Goal: Task Accomplishment & Management: Use online tool/utility

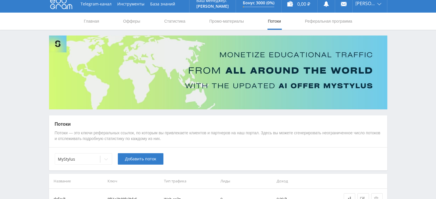
scroll to position [43, 0]
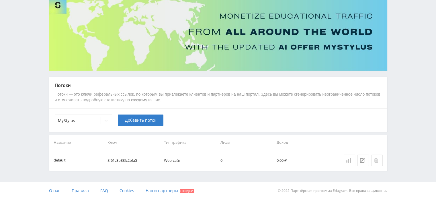
click at [347, 158] on icon at bounding box center [349, 160] width 5 height 5
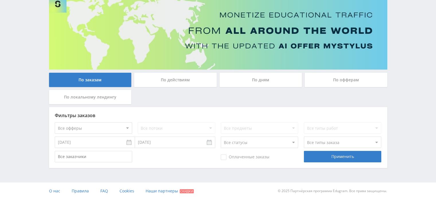
scroll to position [45, 0]
click at [257, 81] on div "По дням" at bounding box center [261, 80] width 83 height 14
click at [0, 0] on input "По дням" at bounding box center [0, 0] width 0 height 0
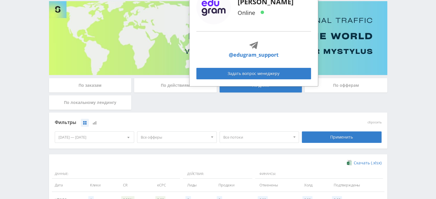
scroll to position [0, 0]
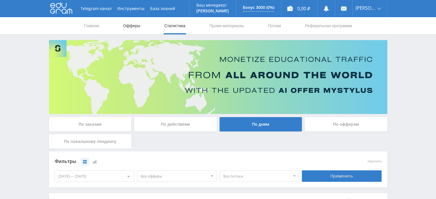
click at [138, 27] on link "Офферы" at bounding box center [132, 25] width 18 height 17
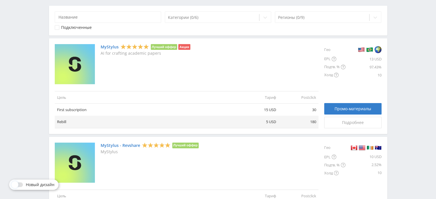
scroll to position [115, 0]
click at [335, 108] on span "Промо-материалы" at bounding box center [353, 108] width 37 height 5
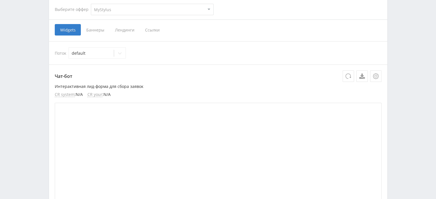
scroll to position [86, 0]
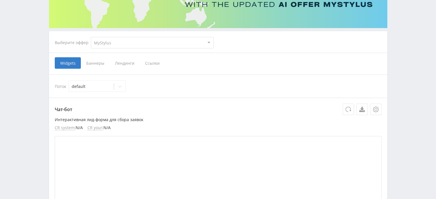
drag, startPoint x: 150, startPoint y: 65, endPoint x: 157, endPoint y: 65, distance: 6.6
click at [150, 64] on span "Ссылки" at bounding box center [153, 62] width 26 height 11
click at [0, 0] on input "Ссылки" at bounding box center [0, 0] width 0 height 0
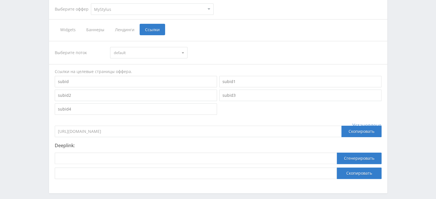
scroll to position [143, 0]
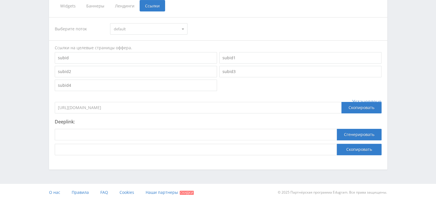
drag, startPoint x: 141, startPoint y: 109, endPoint x: 57, endPoint y: 112, distance: 83.9
click at [57, 112] on input "https://eduforms.org/?rid=8f61c3b88fc2bfa5" at bounding box center [198, 107] width 287 height 11
drag, startPoint x: 126, startPoint y: 105, endPoint x: 199, endPoint y: 90, distance: 75.1
click at [199, 90] on input at bounding box center [136, 85] width 162 height 11
click at [231, 92] on div "Выберите поток default default Ссылки на целевые страницы оффера. Установлено h…" at bounding box center [218, 86] width 327 height 138
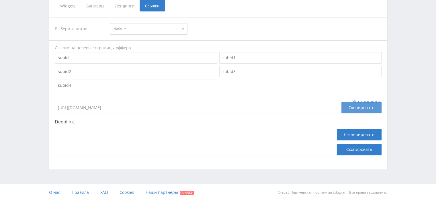
click at [359, 107] on div "Скопировать" at bounding box center [362, 107] width 40 height 11
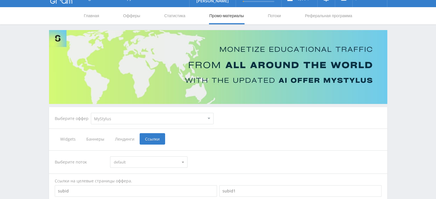
scroll to position [0, 0]
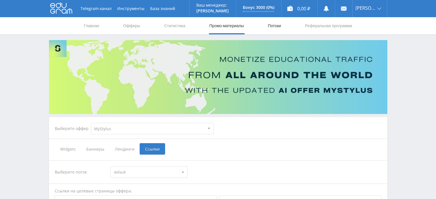
click at [279, 24] on link "Потоки" at bounding box center [274, 25] width 14 height 17
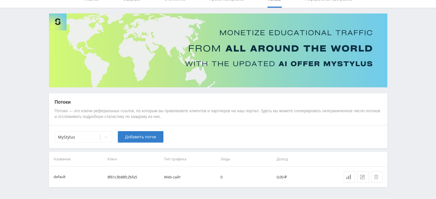
scroll to position [43, 0]
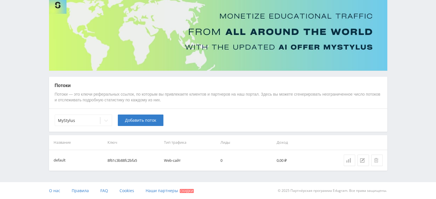
click at [349, 157] on link at bounding box center [349, 160] width 11 height 11
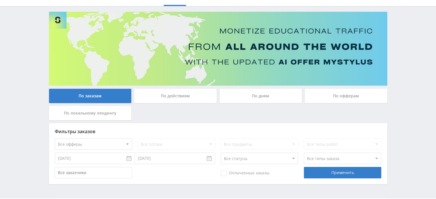
scroll to position [45, 0]
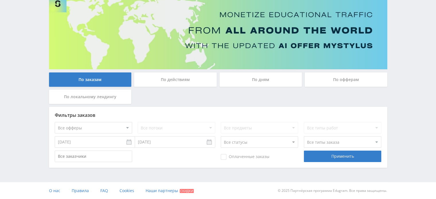
click at [279, 73] on div "По дням" at bounding box center [261, 80] width 83 height 14
click at [0, 0] on input "По дням" at bounding box center [0, 0] width 0 height 0
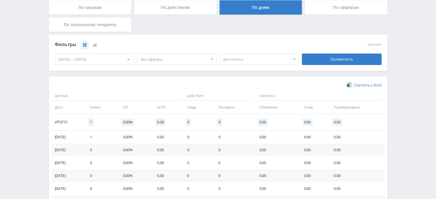
scroll to position [147, 0]
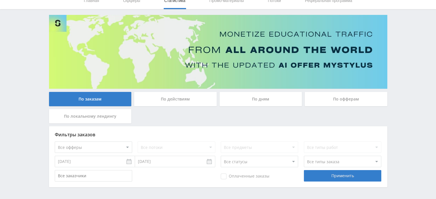
scroll to position [45, 0]
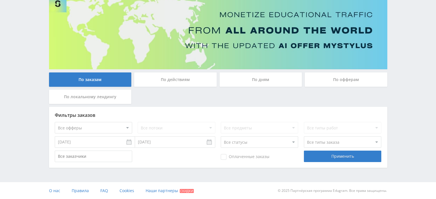
drag, startPoint x: 248, startPoint y: 78, endPoint x: 254, endPoint y: 82, distance: 7.6
click at [248, 78] on div "По дням" at bounding box center [261, 80] width 83 height 14
click at [0, 0] on input "По дням" at bounding box center [0, 0] width 0 height 0
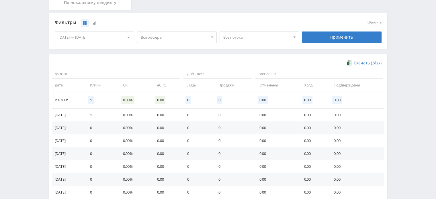
scroll to position [90, 0]
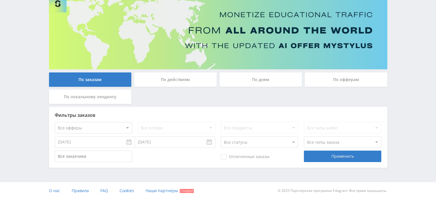
drag, startPoint x: 248, startPoint y: 77, endPoint x: 256, endPoint y: 75, distance: 8.1
click at [248, 77] on div "По дням" at bounding box center [261, 80] width 83 height 14
click at [0, 0] on input "По дням" at bounding box center [0, 0] width 0 height 0
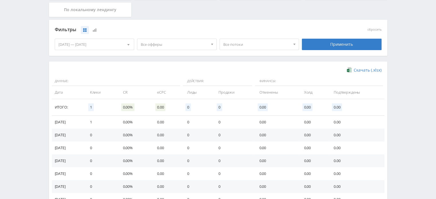
scroll to position [176, 0]
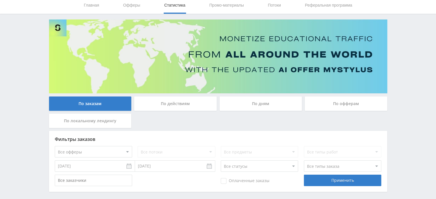
scroll to position [45, 0]
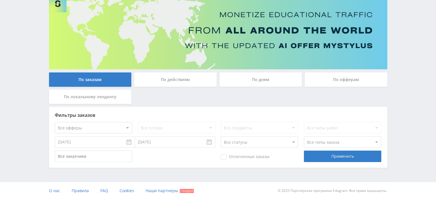
click at [326, 79] on div "По офферам" at bounding box center [346, 80] width 83 height 14
click at [0, 0] on input "По офферам" at bounding box center [0, 0] width 0 height 0
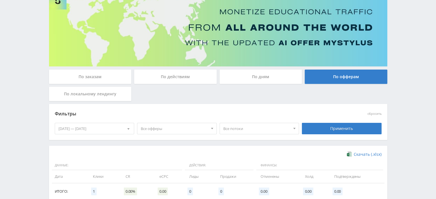
scroll to position [0, 0]
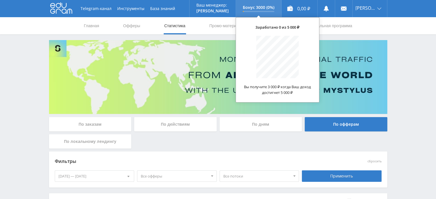
click at [268, 12] on div "Бонус 3000 (0%)" at bounding box center [258, 8] width 45 height 17
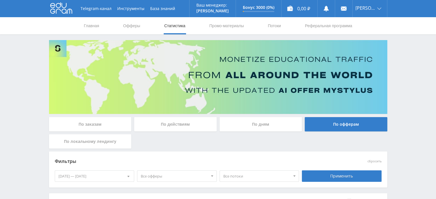
click at [408, 56] on div "Telegram-канал Инструменты База знаний Ваш менеджер: Alex Alex Online @edugram_…" at bounding box center [218, 149] width 436 height 298
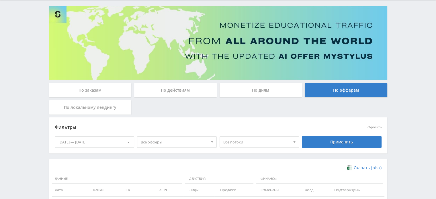
scroll to position [98, 0]
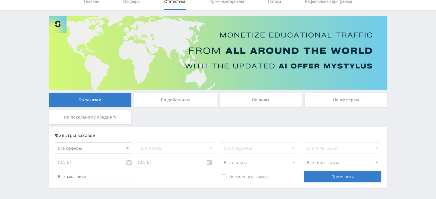
scroll to position [45, 0]
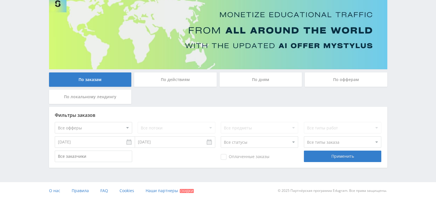
click at [331, 82] on div "По офферам" at bounding box center [346, 80] width 83 height 14
click at [0, 0] on input "По офферам" at bounding box center [0, 0] width 0 height 0
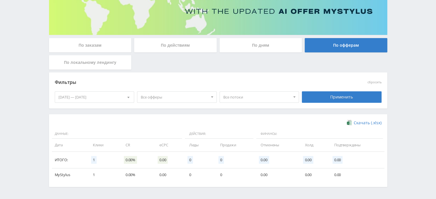
scroll to position [70, 0]
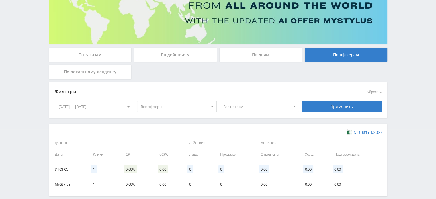
click at [188, 54] on div "По действиям" at bounding box center [175, 55] width 83 height 14
click at [0, 0] on input "По действиям" at bounding box center [0, 0] width 0 height 0
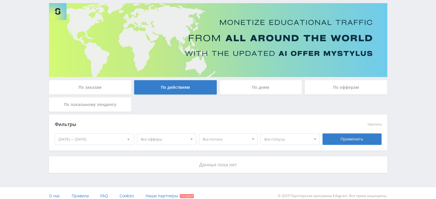
scroll to position [42, 0]
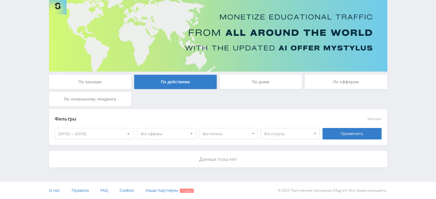
click at [114, 84] on div "По заказам" at bounding box center [90, 82] width 83 height 14
click at [0, 0] on input "По заказам" at bounding box center [0, 0] width 0 height 0
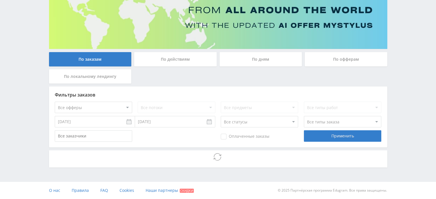
scroll to position [45, 0]
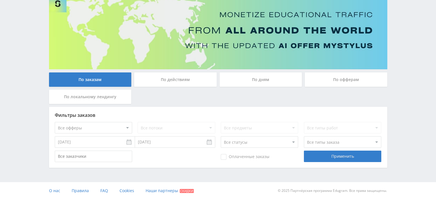
click at [255, 77] on div "По дням" at bounding box center [261, 80] width 83 height 14
click at [0, 0] on input "По дням" at bounding box center [0, 0] width 0 height 0
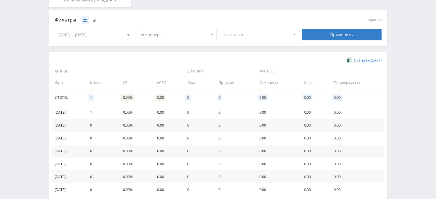
scroll to position [90, 0]
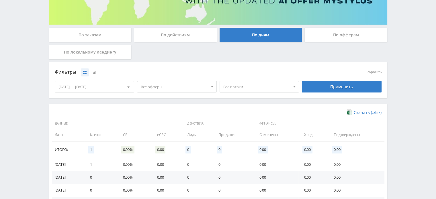
drag, startPoint x: 352, startPoint y: 33, endPoint x: 363, endPoint y: 34, distance: 10.4
click at [352, 33] on div "По офферам" at bounding box center [346, 35] width 83 height 14
click at [0, 0] on input "По офферам" at bounding box center [0, 0] width 0 height 0
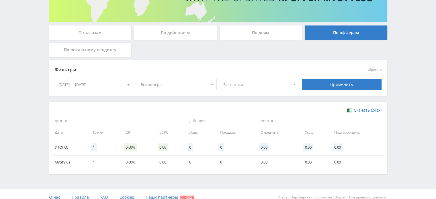
scroll to position [98, 0]
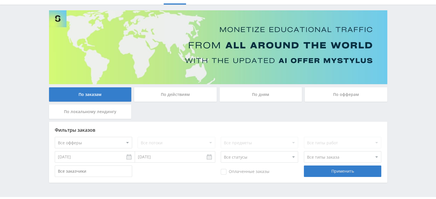
scroll to position [45, 0]
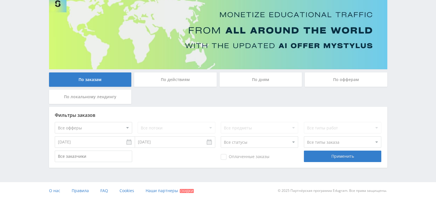
click at [327, 79] on div "По офферам" at bounding box center [346, 80] width 83 height 14
click at [0, 0] on input "По офферам" at bounding box center [0, 0] width 0 height 0
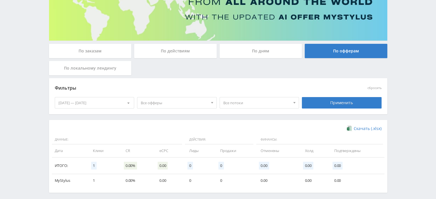
scroll to position [98, 0]
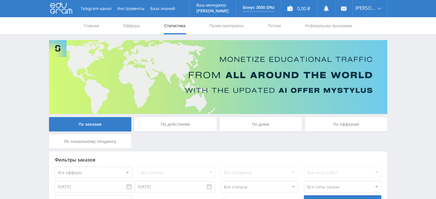
drag, startPoint x: 258, startPoint y: 128, endPoint x: 276, endPoint y: 123, distance: 18.6
click at [259, 128] on div "По дням" at bounding box center [261, 124] width 83 height 14
click at [0, 0] on input "По дням" at bounding box center [0, 0] width 0 height 0
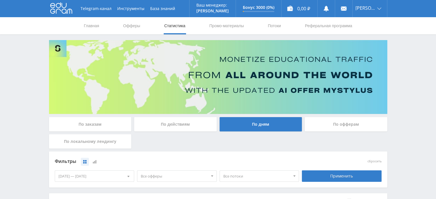
scroll to position [172, 0]
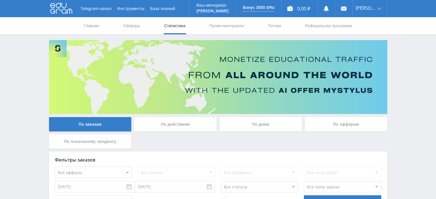
click at [343, 124] on div "По офферам" at bounding box center [346, 124] width 83 height 14
click at [0, 0] on input "По офферам" at bounding box center [0, 0] width 0 height 0
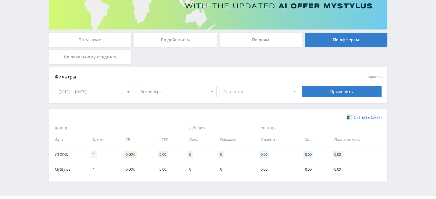
scroll to position [98, 0]
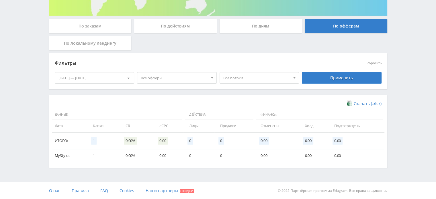
click at [265, 26] on div "По дням" at bounding box center [261, 26] width 83 height 14
click at [0, 0] on input "По дням" at bounding box center [0, 0] width 0 height 0
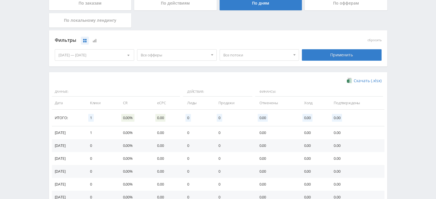
scroll to position [32, 0]
